Goal: Task Accomplishment & Management: Manage account settings

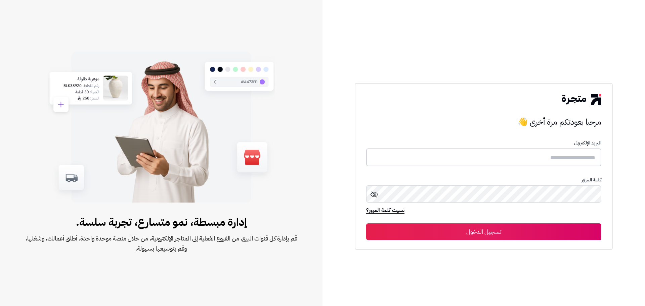
click at [519, 152] on input "text" at bounding box center [483, 158] width 235 height 18
type input "**********"
click at [459, 236] on button "تسجيل الدخول" at bounding box center [483, 231] width 235 height 17
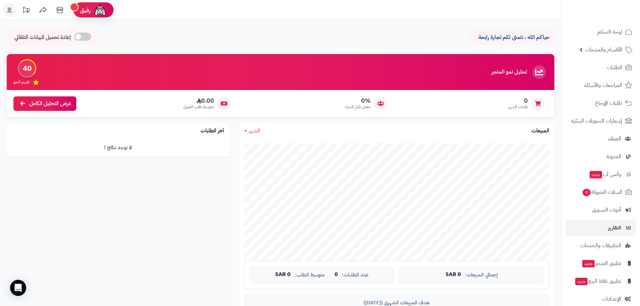
scroll to position [19, 0]
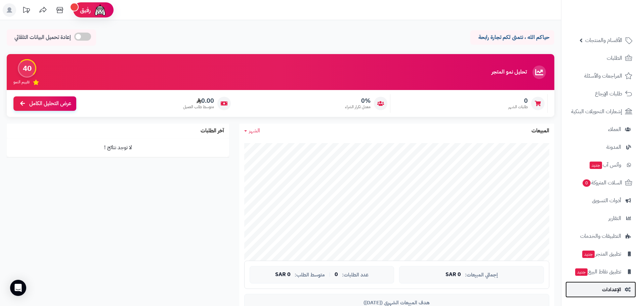
click at [609, 291] on span "الإعدادات" at bounding box center [611, 289] width 19 height 9
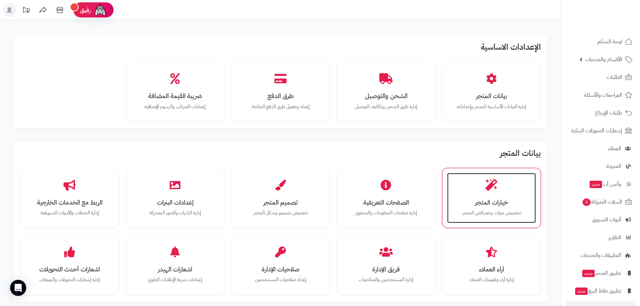
click at [475, 191] on div "خيارات المتجر تخصيص ميزات وخصائص المتجر" at bounding box center [491, 198] width 89 height 50
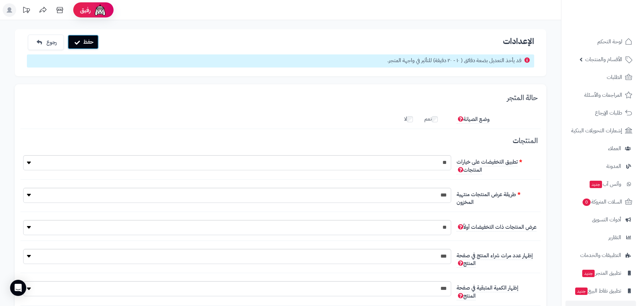
click at [84, 41] on button "حفظ" at bounding box center [83, 42] width 31 height 15
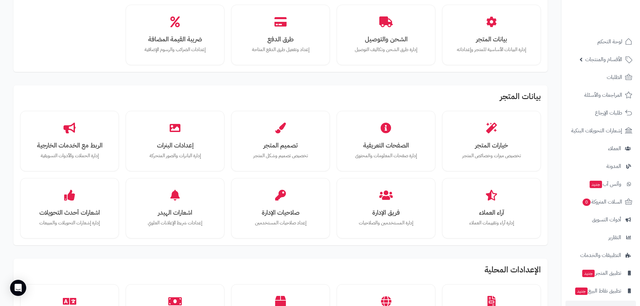
scroll to position [101, 0]
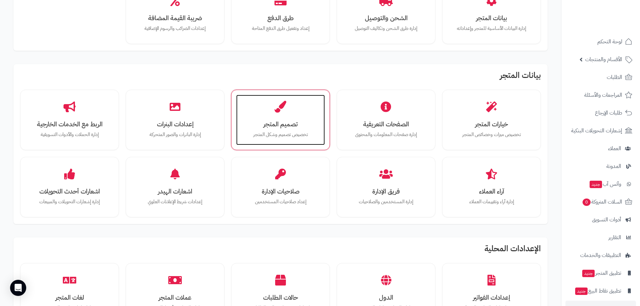
click at [312, 119] on div "تصميم المتجر تخصيص تصميم وشكل المتجر" at bounding box center [280, 120] width 89 height 50
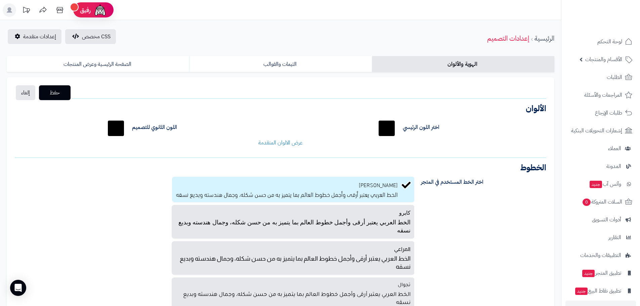
click at [384, 125] on input "*******" at bounding box center [387, 129] width 22 height 22
drag, startPoint x: 376, startPoint y: 183, endPoint x: 380, endPoint y: 169, distance: 14.5
click at [380, 169] on div "الخطوط اختر الخط المستخدم في المتجر بالو عربي الخط العربي يعتبر أرقى وأجمل خطوط…" at bounding box center [281, 241] width 532 height 155
click at [384, 136] on input "*******" at bounding box center [387, 129] width 22 height 22
type input "*******"
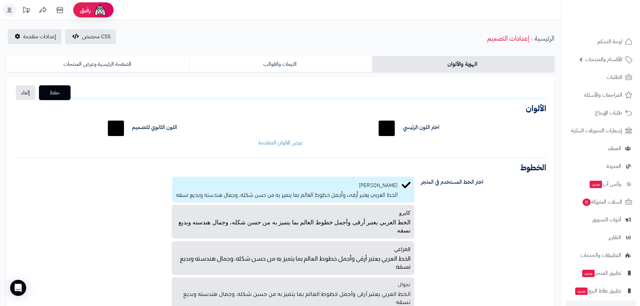
click at [347, 130] on div "اختر اللون الرئيسي ******* اللون الثانوي للتصميم ******* لون خلفية الجزء العلوي…" at bounding box center [281, 132] width 542 height 39
click at [118, 128] on input "*******" at bounding box center [116, 129] width 22 height 22
type input "*******"
click at [234, 143] on div "عرض الالوان المتقدمة" at bounding box center [281, 143] width 542 height 8
click at [68, 91] on button "حفظ" at bounding box center [55, 92] width 32 height 15
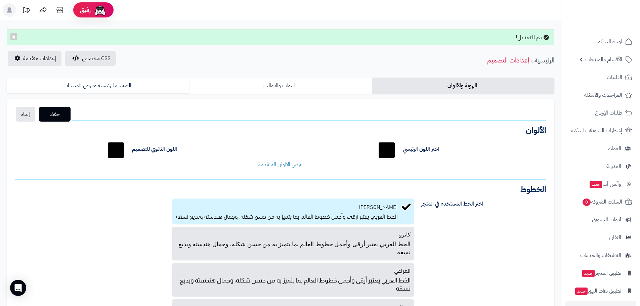
click at [280, 86] on link "الثيمات والقوالب" at bounding box center [280, 86] width 182 height 16
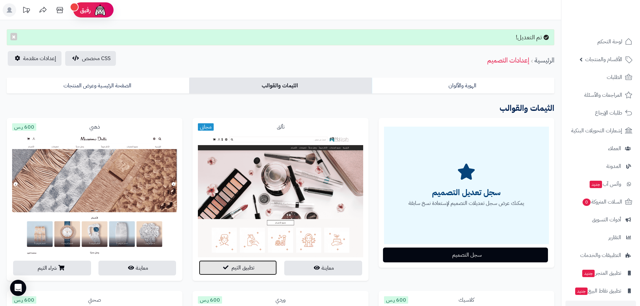
click at [254, 265] on span "تطبيق الثيم" at bounding box center [243, 268] width 23 height 8
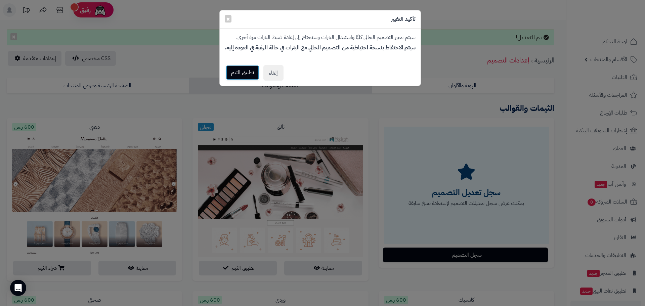
click at [240, 73] on button "تطبيق الثيم" at bounding box center [243, 72] width 34 height 15
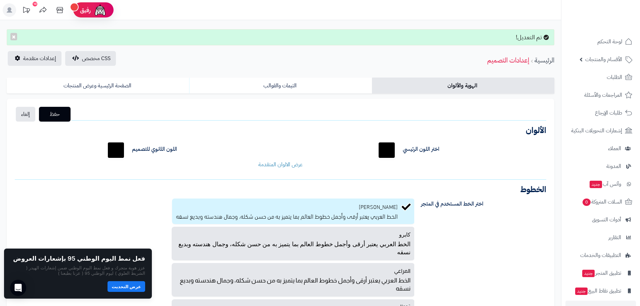
click at [131, 213] on div "بالو عربي الخط العربي يعتبر أرقى وأجمل خطوط العالم بما يتميز به من [PERSON_NAME…" at bounding box center [213, 267] width 406 height 137
click at [140, 87] on link "الصفحة الرئيسية وعرض المنتجات" at bounding box center [98, 86] width 182 height 16
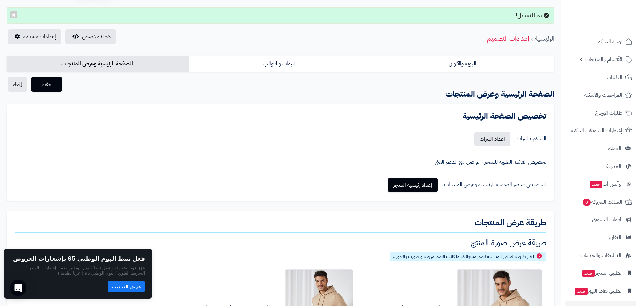
scroll to position [34, 0]
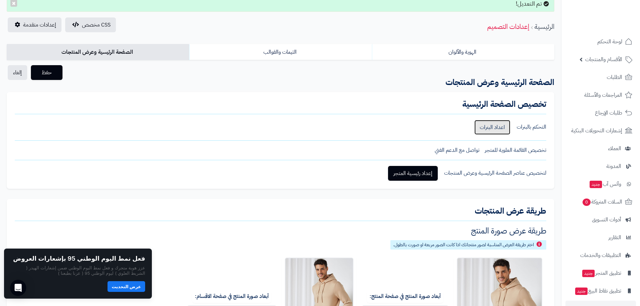
click at [496, 127] on link "اعداد البنرات" at bounding box center [492, 127] width 36 height 15
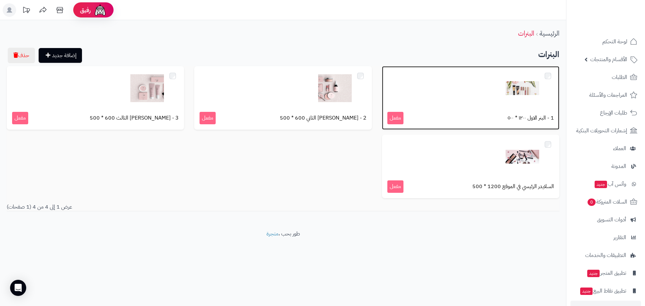
click at [496, 90] on div at bounding box center [470, 89] width 167 height 34
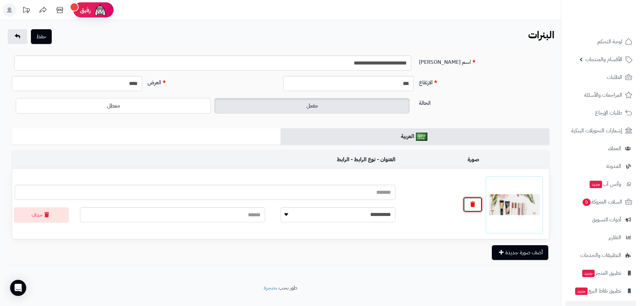
click at [477, 204] on button "button" at bounding box center [472, 204] width 19 height 15
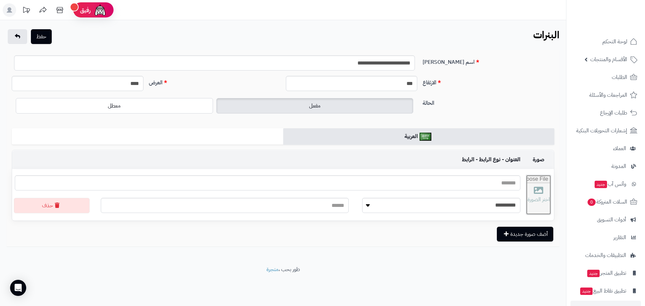
click at [530, 191] on input "file" at bounding box center [538, 195] width 25 height 40
type input "**********"
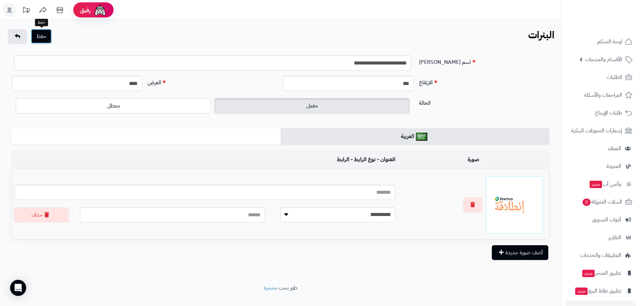
click at [46, 32] on button "حفظ" at bounding box center [41, 36] width 21 height 15
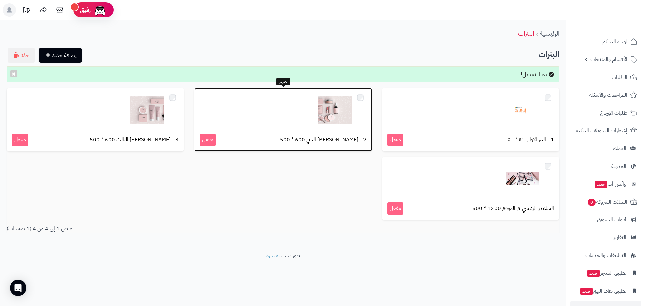
click at [294, 110] on div at bounding box center [283, 110] width 167 height 34
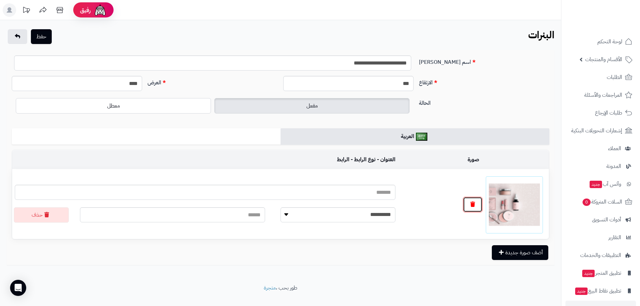
click at [476, 206] on button "button" at bounding box center [472, 204] width 19 height 15
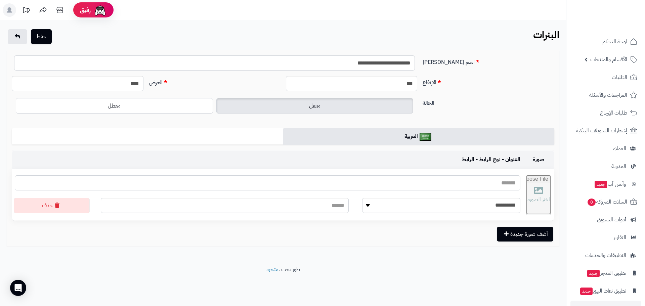
click at [527, 195] on input "file" at bounding box center [538, 195] width 25 height 40
type input "**********"
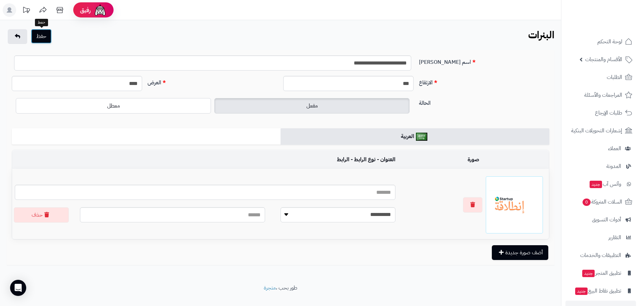
click at [42, 33] on button "حفظ" at bounding box center [41, 36] width 21 height 15
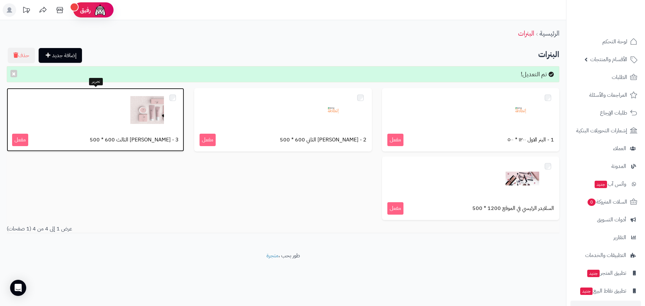
click at [107, 117] on div at bounding box center [95, 110] width 167 height 34
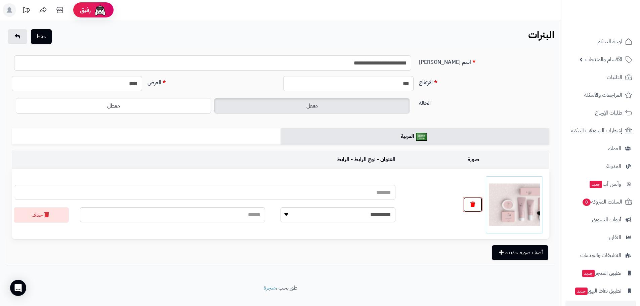
click at [470, 202] on icon "button" at bounding box center [472, 204] width 5 height 5
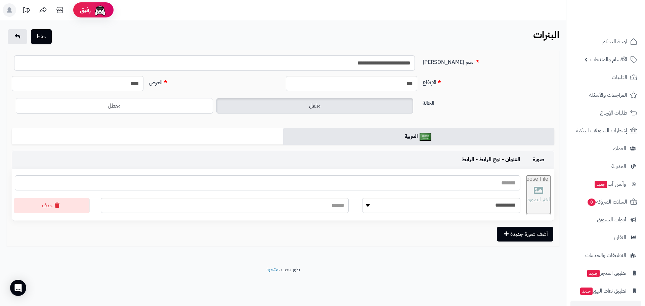
click at [538, 205] on input "file" at bounding box center [538, 195] width 25 height 40
type input "**********"
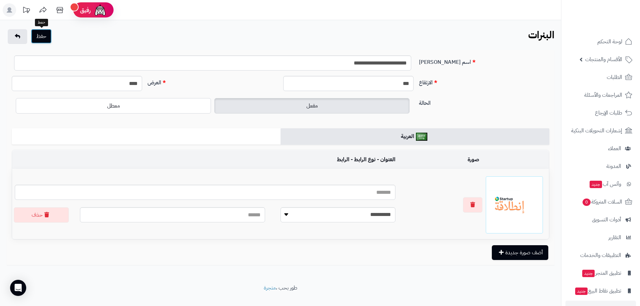
click at [40, 34] on button "حفظ" at bounding box center [41, 36] width 21 height 15
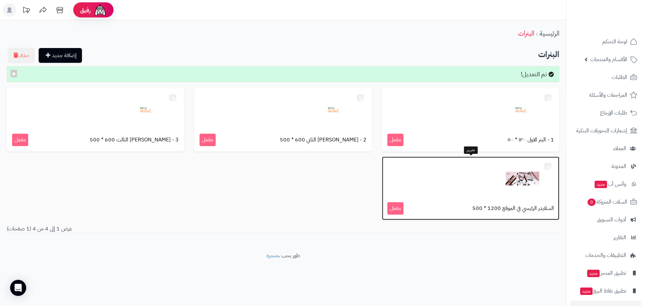
click at [470, 187] on div at bounding box center [470, 179] width 167 height 34
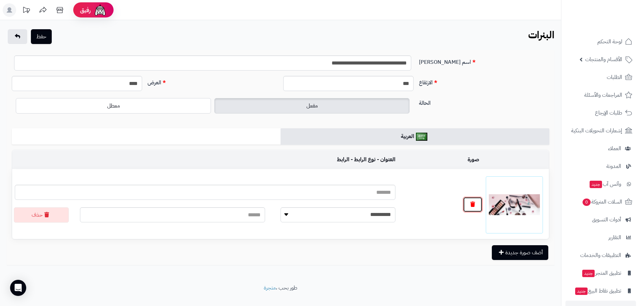
click at [467, 206] on button "button" at bounding box center [472, 204] width 19 height 15
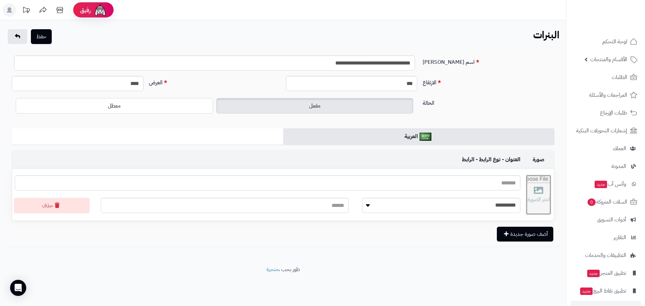
click at [528, 207] on input "file" at bounding box center [538, 195] width 25 height 40
type input "**********"
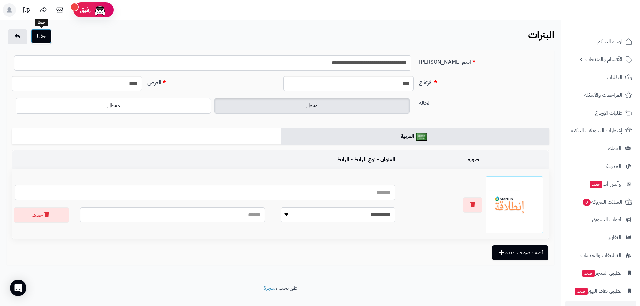
click at [42, 36] on button "حفظ" at bounding box center [41, 36] width 21 height 15
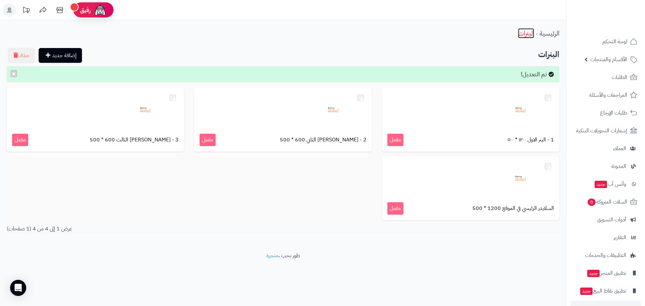
click at [526, 33] on link "البنرات" at bounding box center [526, 33] width 16 height 10
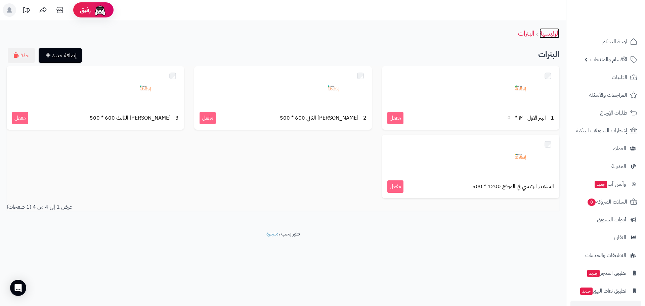
click at [544, 34] on link "الرئيسية" at bounding box center [550, 33] width 20 height 10
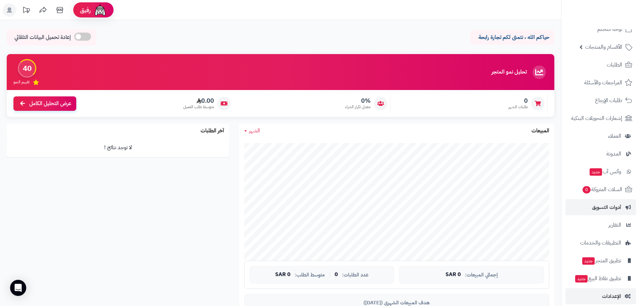
scroll to position [19, 0]
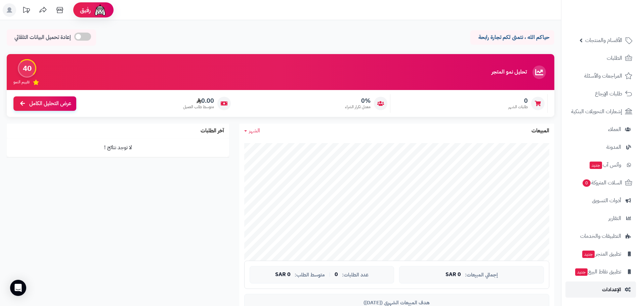
click at [613, 291] on span "الإعدادات" at bounding box center [611, 289] width 19 height 9
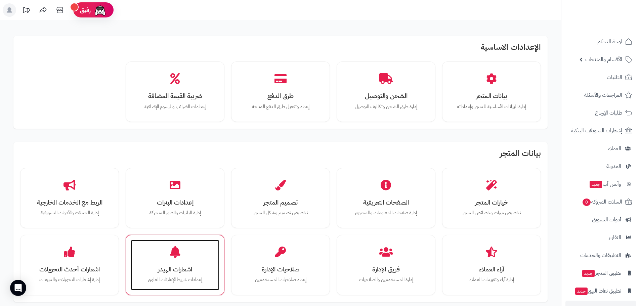
click at [198, 254] on div "اشعارات الهيدر إعدادات شريط الإعلانات [PERSON_NAME]" at bounding box center [175, 265] width 89 height 50
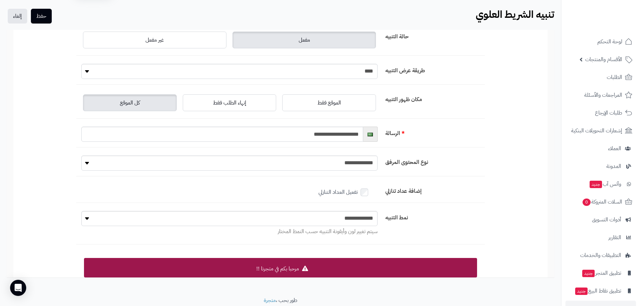
scroll to position [44, 0]
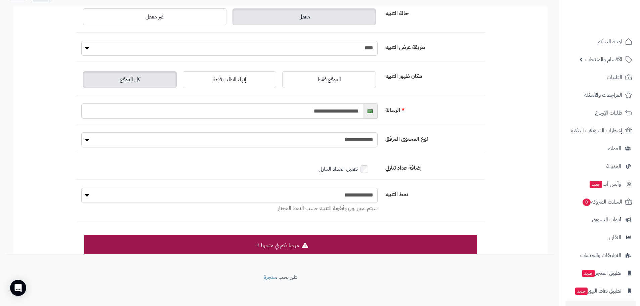
click at [349, 196] on select "**********" at bounding box center [229, 195] width 296 height 15
select select "*"
click at [81, 188] on select "**********" at bounding box center [229, 195] width 296 height 15
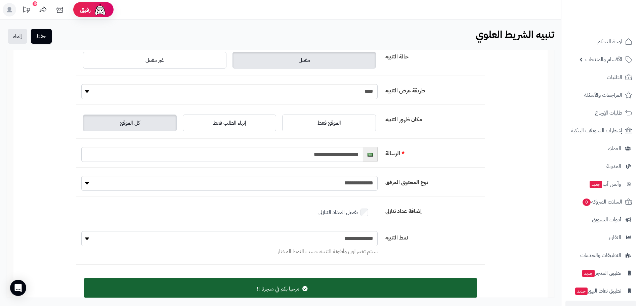
scroll to position [0, 0]
click at [43, 37] on button "حفظ" at bounding box center [41, 36] width 21 height 15
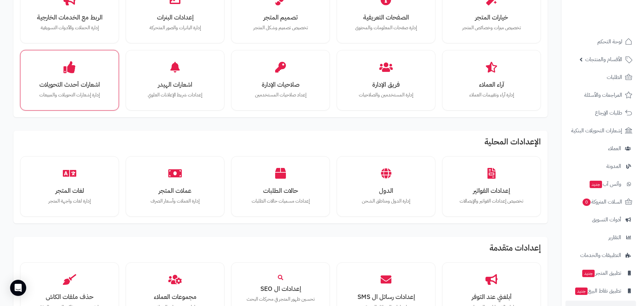
scroll to position [269, 0]
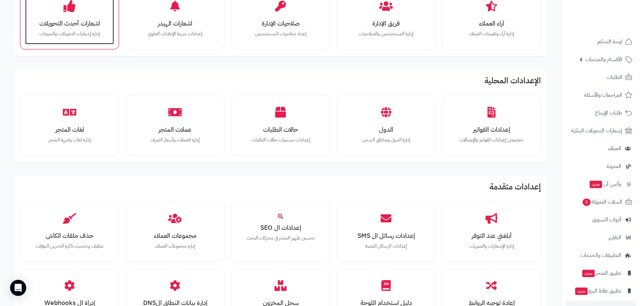
click at [95, 42] on div "اشعارات أحدث التحويلات إدارة إشعارات التحويلات والمبيعات" at bounding box center [69, 19] width 89 height 50
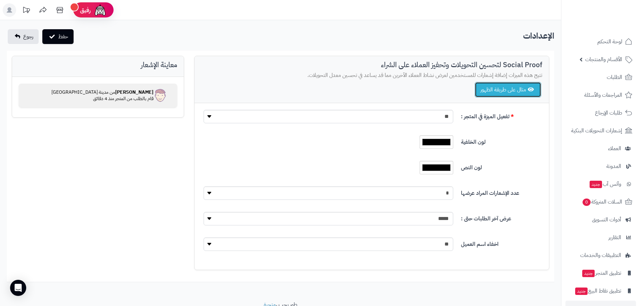
click at [503, 94] on button "مثال على طريقة الظهور" at bounding box center [508, 89] width 67 height 15
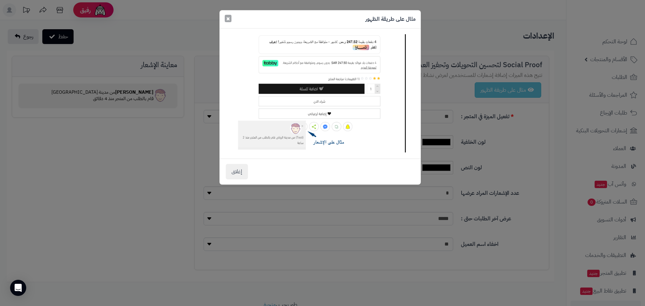
click at [227, 19] on span "×" at bounding box center [228, 18] width 4 height 10
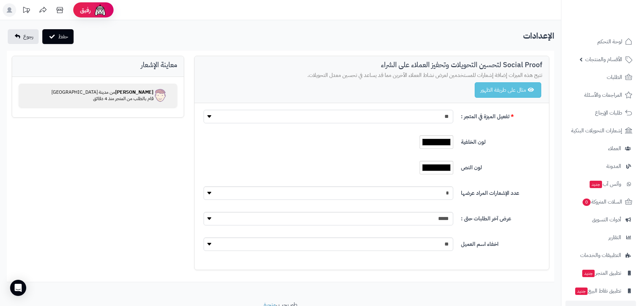
click at [383, 116] on select "** ***" at bounding box center [329, 116] width 250 height 13
click at [385, 116] on select "** ***" at bounding box center [329, 116] width 250 height 13
select select "*"
click at [204, 110] on select "** ***" at bounding box center [329, 116] width 250 height 13
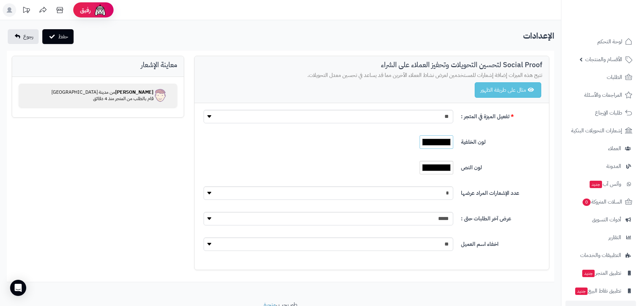
click at [441, 142] on input "*******" at bounding box center [437, 141] width 34 height 13
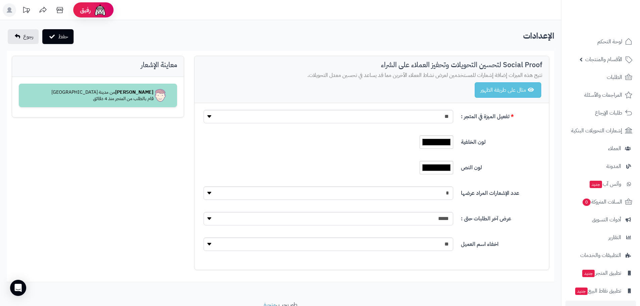
type input "*******"
click at [543, 141] on label "لون الخلفية" at bounding box center [501, 140] width 87 height 11
click at [442, 168] on input "*******" at bounding box center [437, 167] width 34 height 13
type input "*******"
click at [373, 167] on div "*******" at bounding box center [329, 167] width 260 height 13
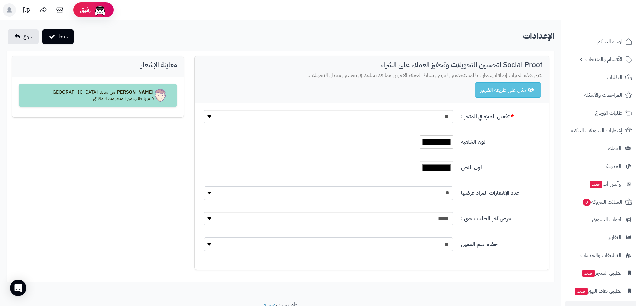
click at [383, 195] on select "* * * * *" at bounding box center [329, 192] width 250 height 13
select select "*"
click at [204, 186] on select "* * * * *" at bounding box center [329, 192] width 250 height 13
click at [389, 219] on select "***** ****** ****** ****** ******" at bounding box center [329, 218] width 250 height 13
select select "***"
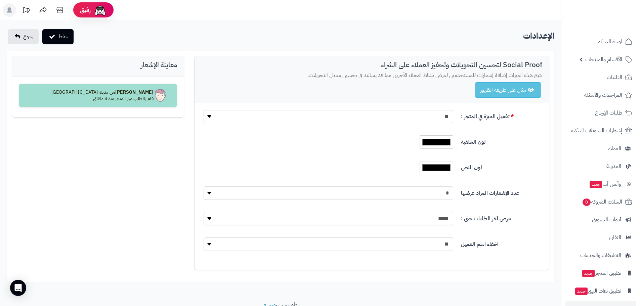
click at [204, 212] on select "***** ****** ****** ****** ******" at bounding box center [329, 218] width 250 height 13
click at [62, 32] on button "حفظ" at bounding box center [57, 36] width 31 height 15
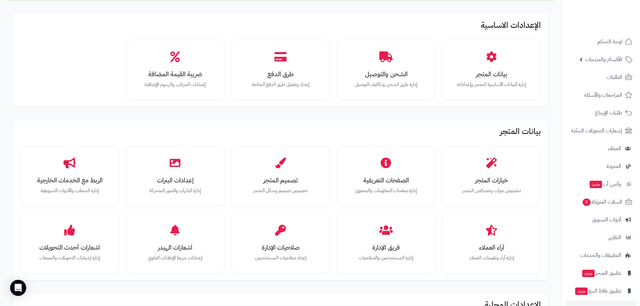
scroll to position [168, 0]
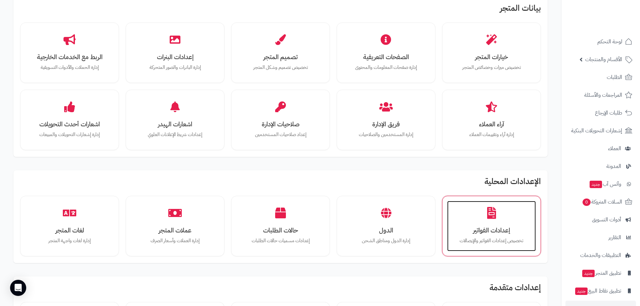
click at [493, 233] on h3 "إعدادات الفواتير" at bounding box center [491, 230] width 75 height 7
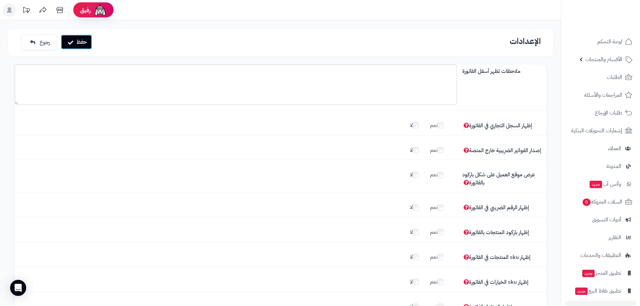
click at [87, 40] on button "حفظ" at bounding box center [76, 42] width 31 height 15
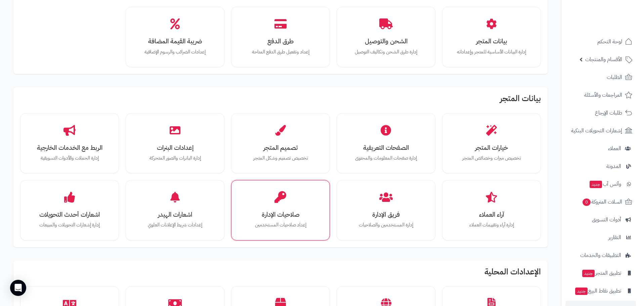
scroll to position [168, 0]
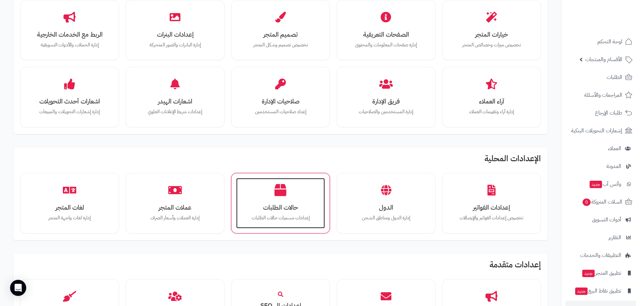
click at [296, 197] on div "حالات الطلبات إعدادات مسميات حالات الطلبات" at bounding box center [280, 203] width 89 height 50
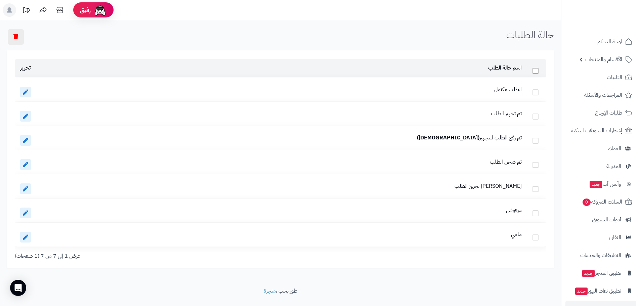
click at [536, 73] on span at bounding box center [536, 71] width 6 height 6
click at [537, 69] on span at bounding box center [536, 71] width 6 height 6
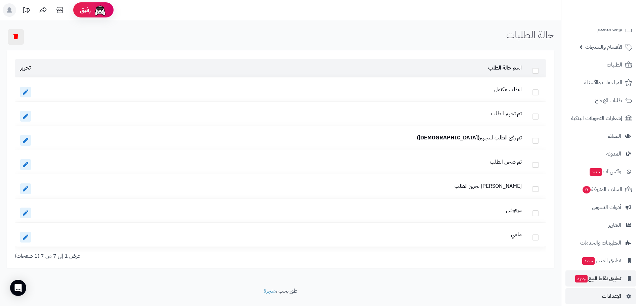
scroll to position [19, 0]
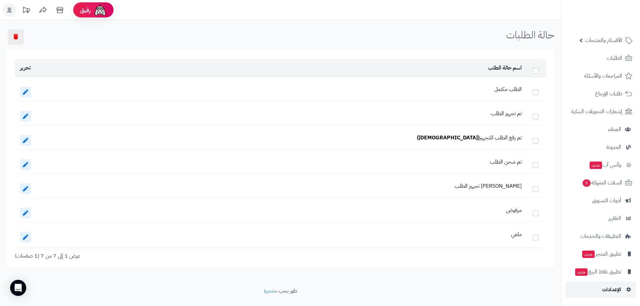
click at [611, 291] on span "الإعدادات" at bounding box center [611, 289] width 19 height 9
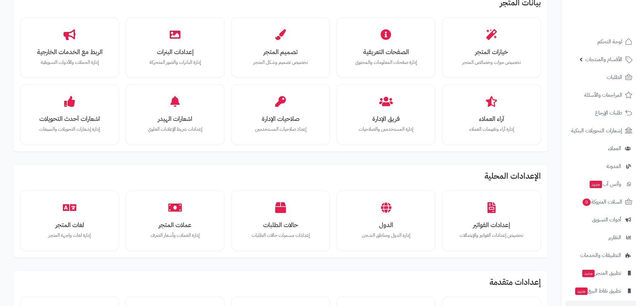
scroll to position [168, 0]
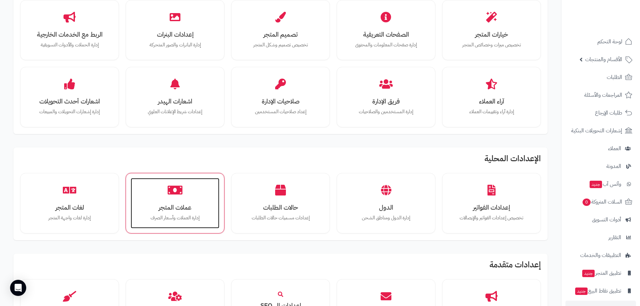
click at [159, 198] on div "عملات المتجر إدارة العملات وأسعار الصرف" at bounding box center [175, 203] width 89 height 50
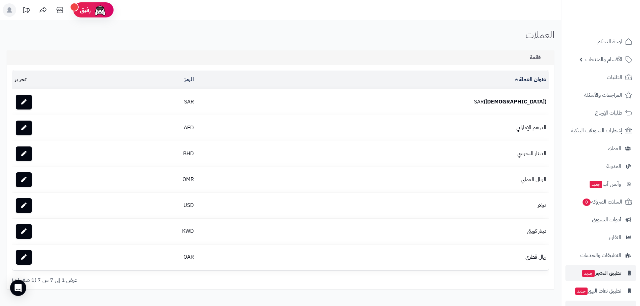
scroll to position [19, 0]
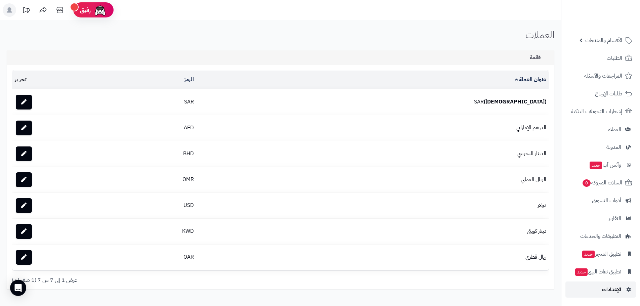
click at [614, 288] on span "الإعدادات" at bounding box center [611, 289] width 19 height 9
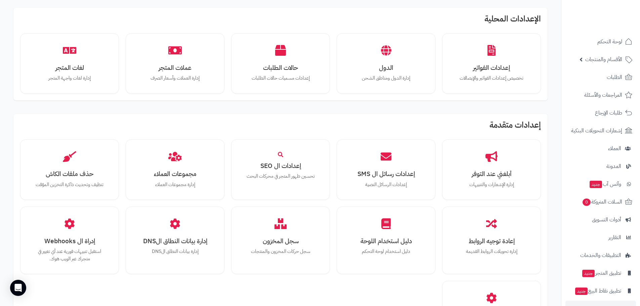
scroll to position [269, 0]
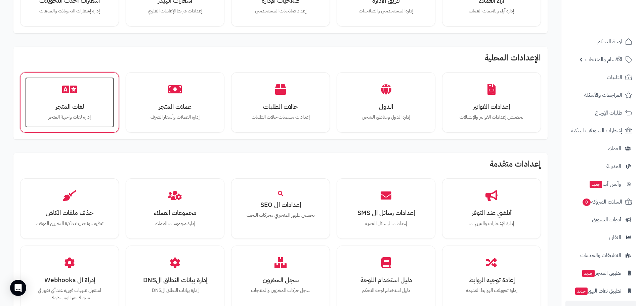
click at [58, 98] on div "لغات المتجر إدارة لغات واجهة المتجر" at bounding box center [69, 102] width 89 height 50
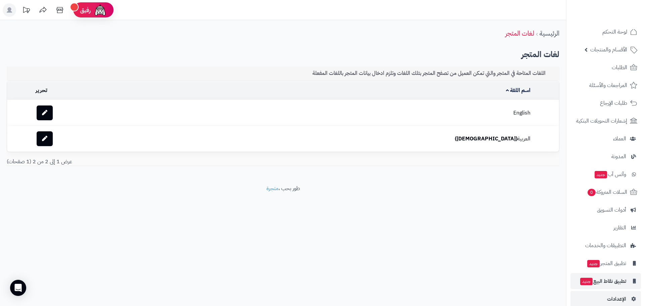
scroll to position [19, 0]
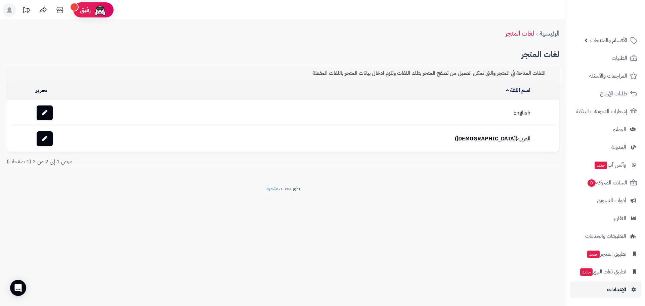
click at [622, 287] on span "الإعدادات" at bounding box center [616, 289] width 19 height 9
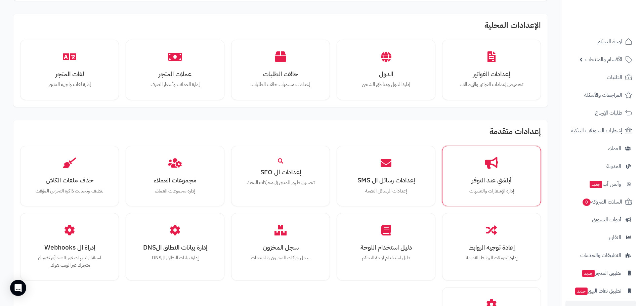
scroll to position [290, 0]
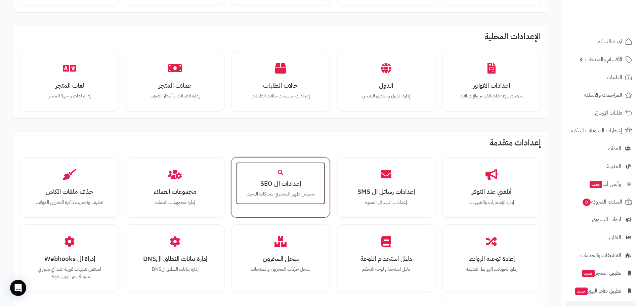
click at [297, 204] on div "إعدادات ال SEO تحسين ظهور المتجر في محركات البحث" at bounding box center [280, 183] width 89 height 42
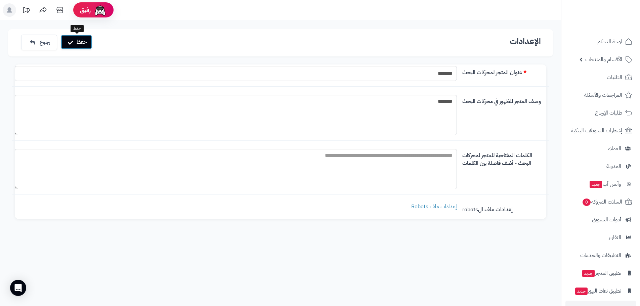
click at [88, 41] on button "حفظ" at bounding box center [76, 42] width 31 height 15
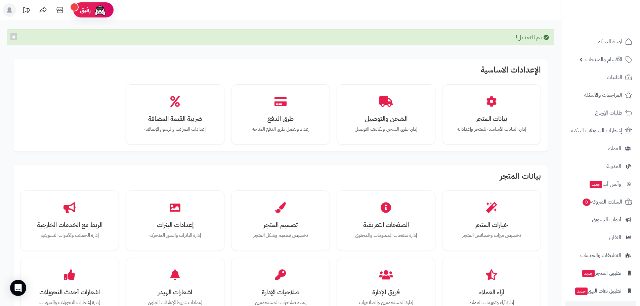
click at [9, 9] on icon at bounding box center [9, 9] width 5 height 5
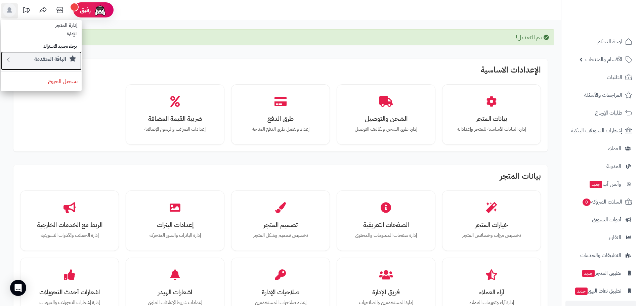
click at [62, 58] on small "الباقة المتقدمة" at bounding box center [50, 59] width 32 height 8
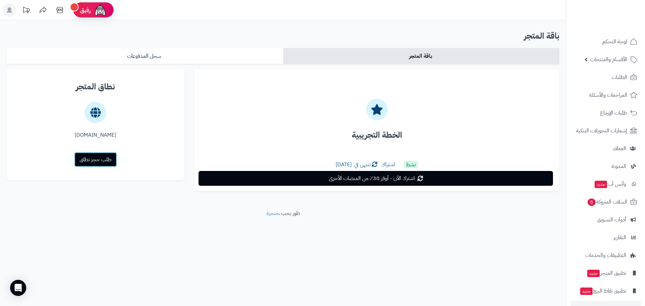
click at [104, 159] on link "طلب حجز نطاق" at bounding box center [95, 159] width 43 height 15
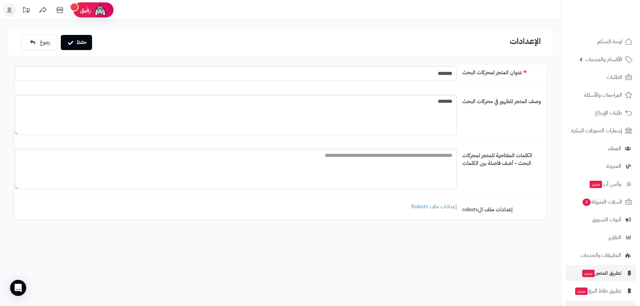
scroll to position [19, 0]
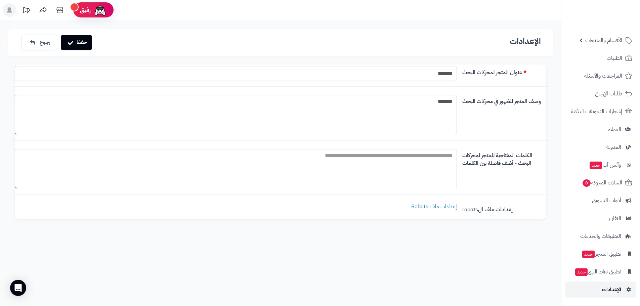
click at [608, 287] on span "الإعدادات" at bounding box center [611, 289] width 19 height 9
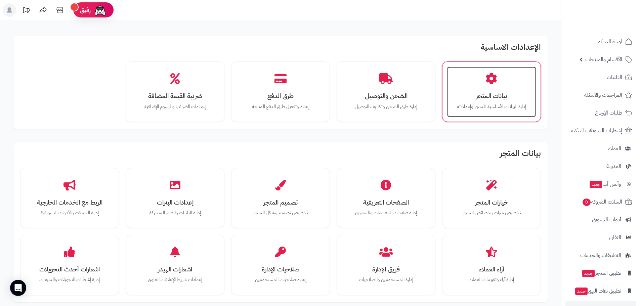
click at [499, 99] on h3 "بيانات المتجر" at bounding box center [491, 95] width 75 height 7
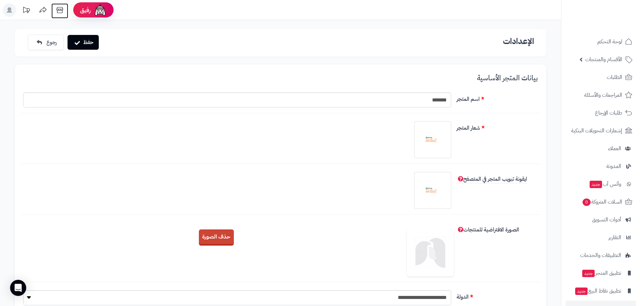
click at [58, 11] on icon at bounding box center [59, 9] width 13 height 13
click at [426, 145] on img at bounding box center [433, 140] width 34 height 34
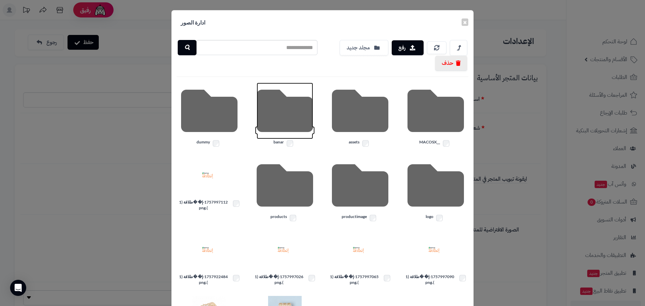
click at [294, 114] on icon at bounding box center [285, 111] width 56 height 56
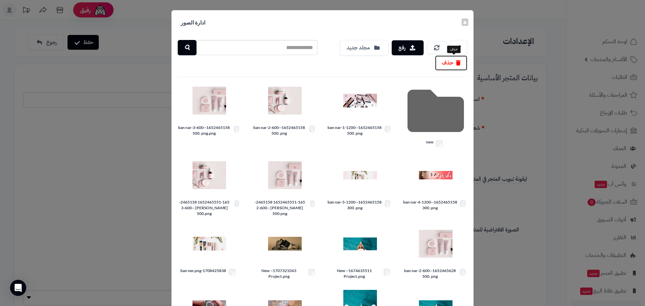
click at [450, 62] on button "حذف" at bounding box center [451, 62] width 32 height 15
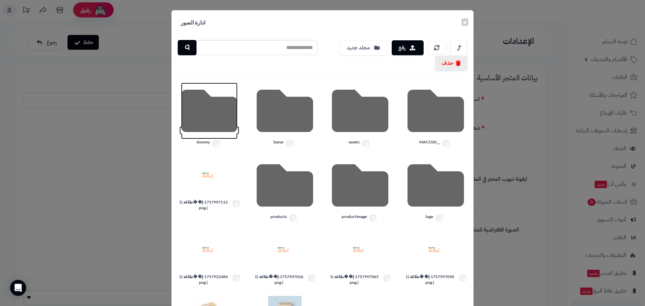
click at [220, 112] on icon at bounding box center [209, 111] width 56 height 56
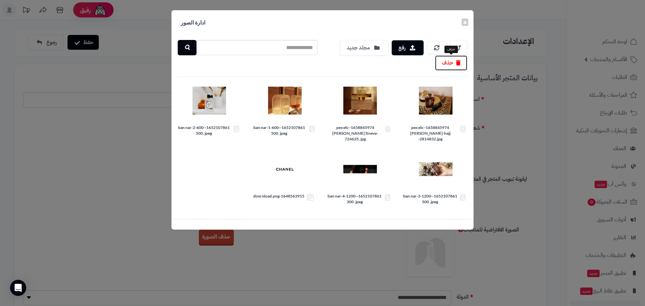
click at [446, 68] on button "حذف" at bounding box center [451, 62] width 32 height 15
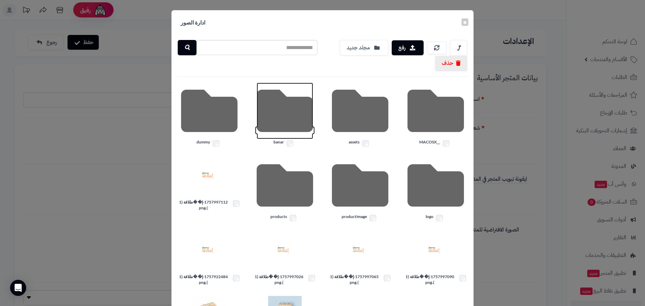
click at [273, 118] on icon at bounding box center [285, 111] width 56 height 56
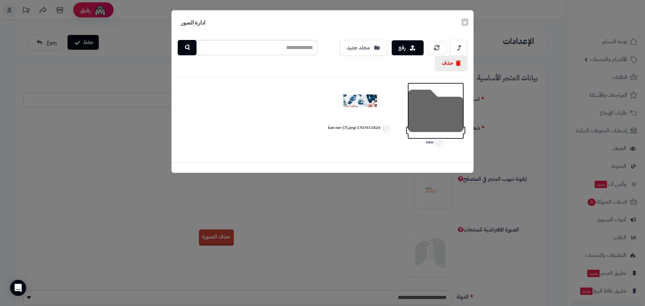
click at [424, 118] on icon at bounding box center [436, 111] width 56 height 56
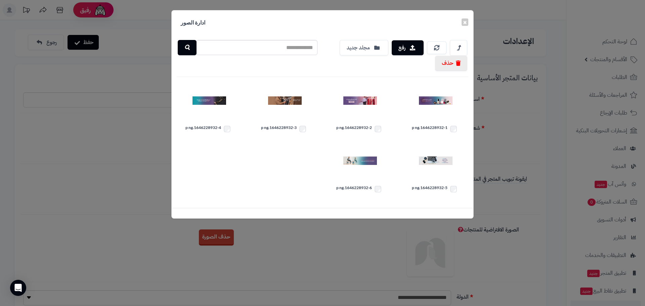
click at [453, 132] on label "1646228932-1.p ng" at bounding box center [436, 129] width 66 height 9
click at [381, 130] on label "1646228932-2.p ng" at bounding box center [361, 129] width 66 height 9
click at [455, 62] on button "حذف" at bounding box center [451, 62] width 32 height 15
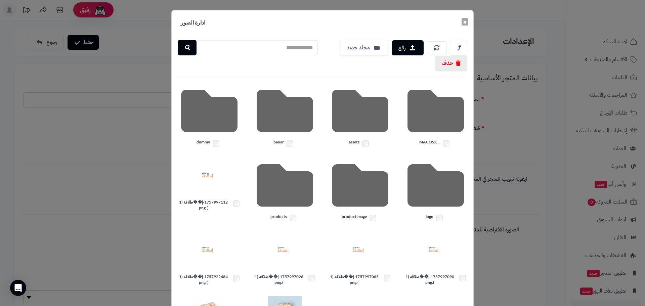
click at [466, 24] on button "×" at bounding box center [465, 21] width 7 height 7
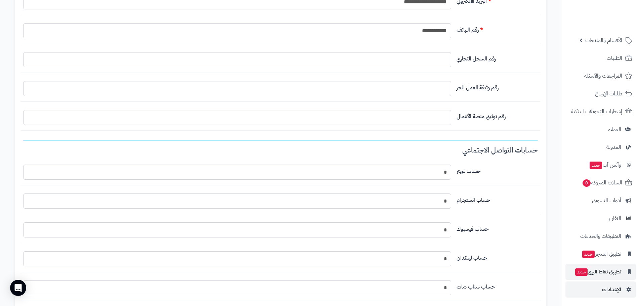
scroll to position [638, 0]
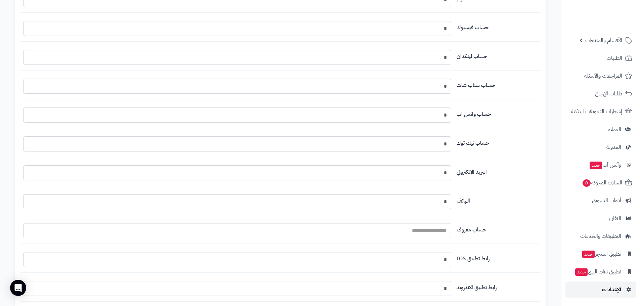
click at [613, 287] on span "الإعدادات" at bounding box center [611, 289] width 19 height 9
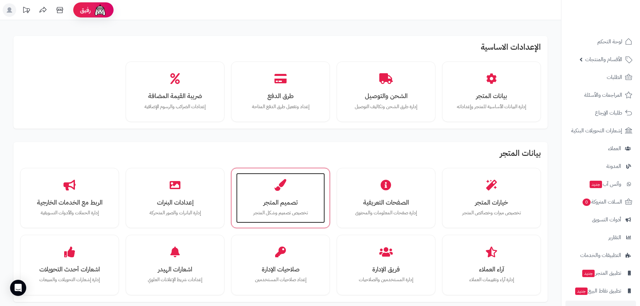
click at [296, 202] on h3 "تصميم المتجر" at bounding box center [280, 202] width 75 height 7
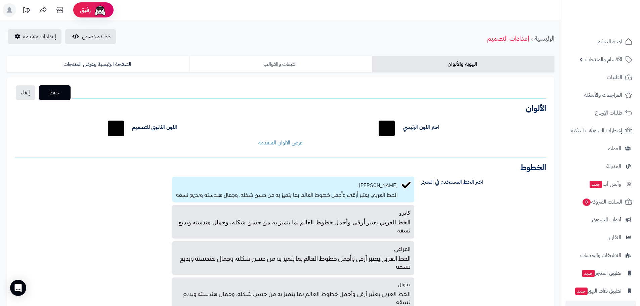
click at [264, 58] on link "الثيمات والقوالب" at bounding box center [280, 64] width 182 height 16
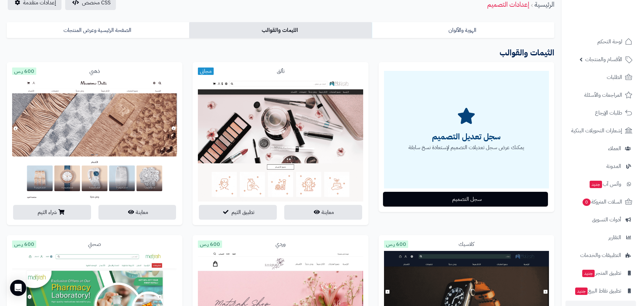
scroll to position [34, 0]
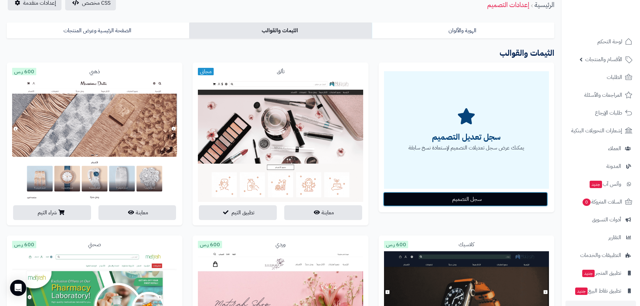
click at [472, 199] on button "سجل التصميم" at bounding box center [465, 199] width 165 height 15
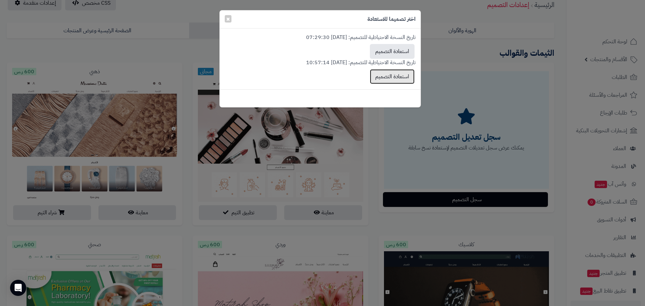
click at [383, 76] on button "استعادة التصميم" at bounding box center [392, 76] width 45 height 15
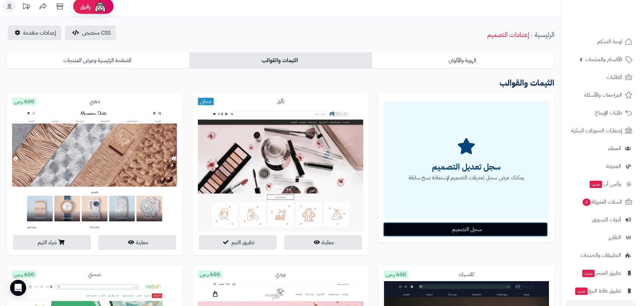
scroll to position [0, 0]
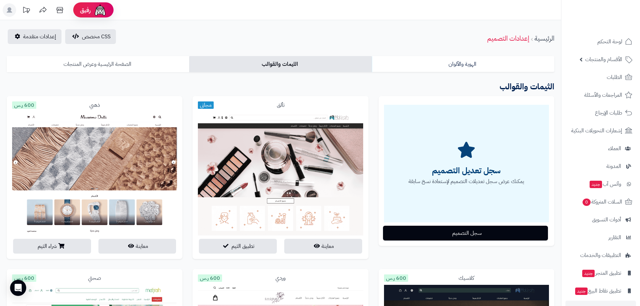
click at [93, 62] on link "الصفحة الرئيسية وعرض المنتجات" at bounding box center [98, 64] width 182 height 16
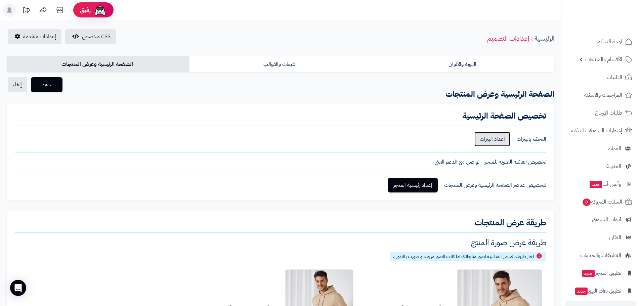
click at [488, 141] on link "اعداد البنرات" at bounding box center [492, 139] width 36 height 15
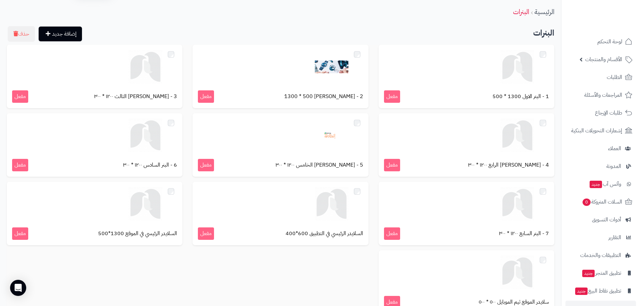
scroll to position [34, 0]
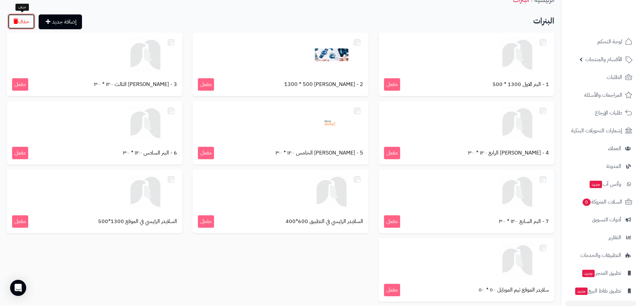
click at [28, 20] on button "حذف" at bounding box center [21, 21] width 27 height 15
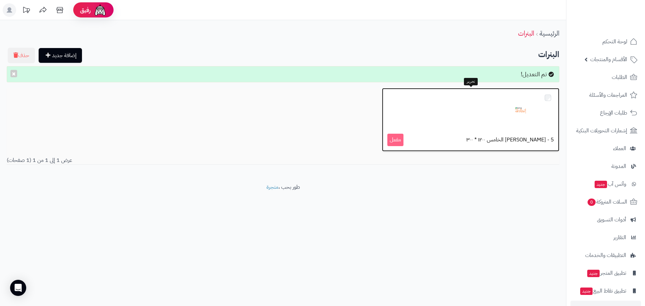
click at [524, 110] on img at bounding box center [523, 110] width 34 height 34
